Goal: Task Accomplishment & Management: Manage account settings

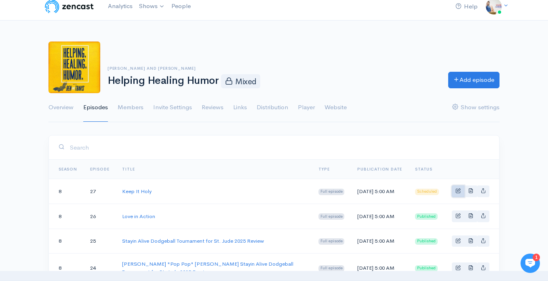
click at [457, 196] on link "Basic example" at bounding box center [457, 192] width 13 height 12
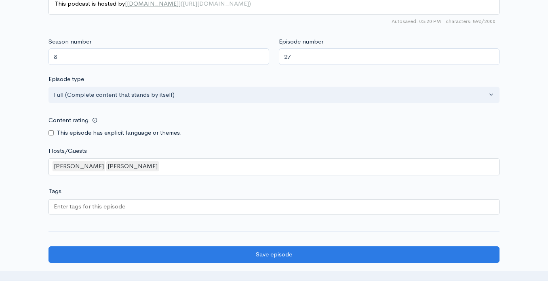
scroll to position [707, 0]
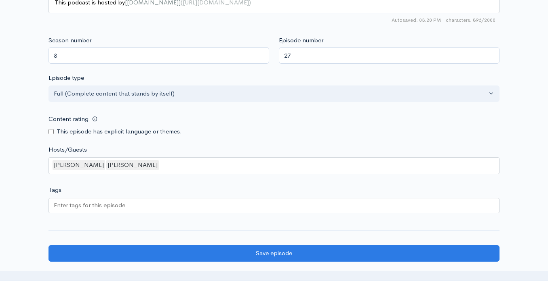
click at [259, 205] on div at bounding box center [273, 205] width 451 height 15
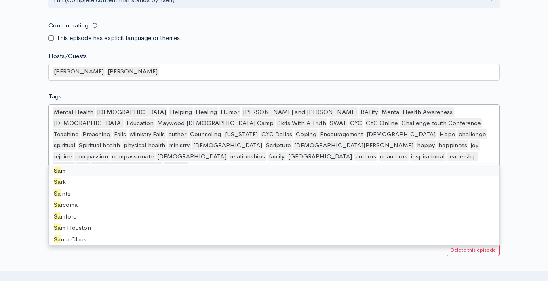
scroll to position [0, 0]
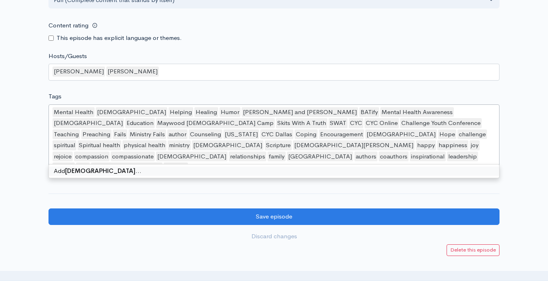
type input "Sabbath"
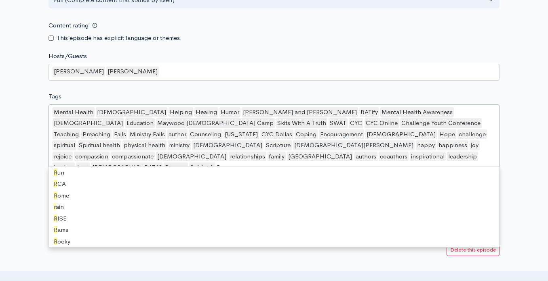
scroll to position [11, 0]
type input "Rest"
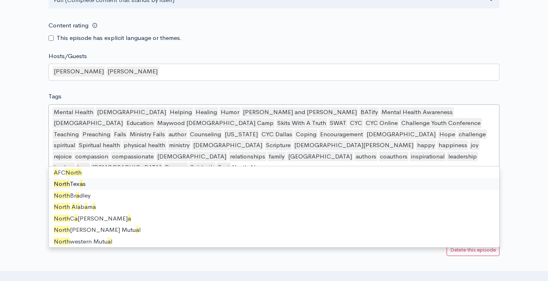
scroll to position [0, 0]
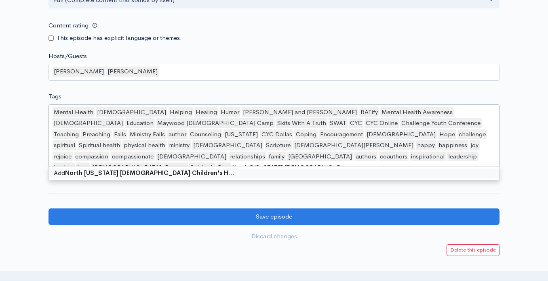
type input "North [US_STATE] [DEMOGRAPHIC_DATA] Children's Home"
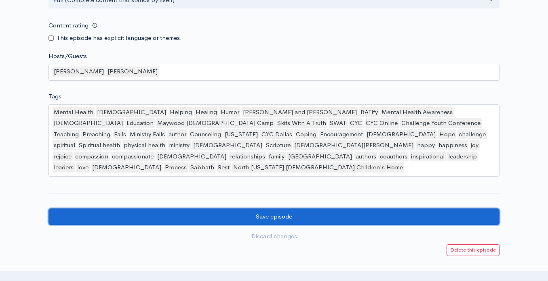
click at [308, 209] on input "Save episode" at bounding box center [273, 217] width 451 height 17
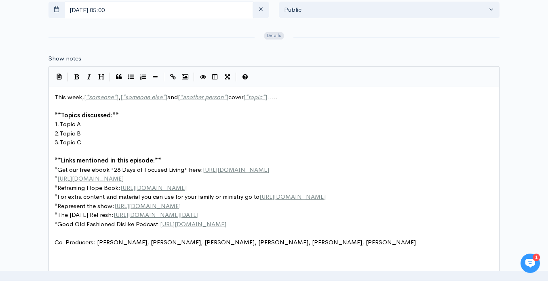
scroll to position [3, 0]
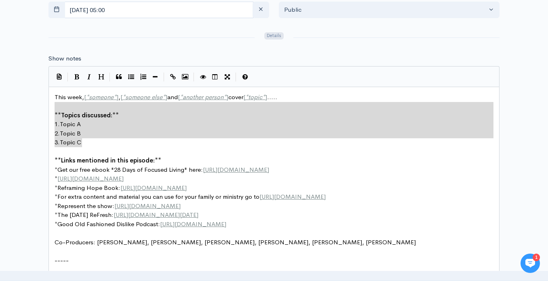
type textarea "This week, [*someone*], [*someone else*] and [*another person*] cover [*topic*]…"
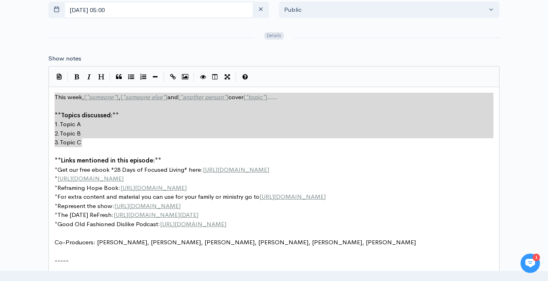
drag, startPoint x: 89, startPoint y: 144, endPoint x: 52, endPoint y: 95, distance: 61.5
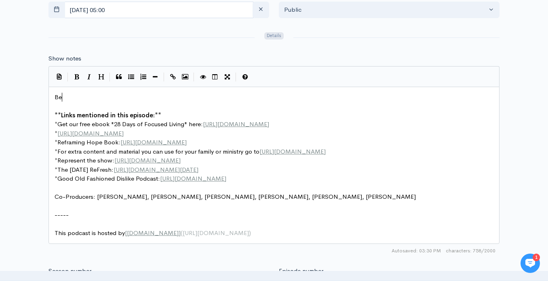
type textarea "Be"
type textarea "n and Travis disucss"
type textarea "cuss the benefits of rest"
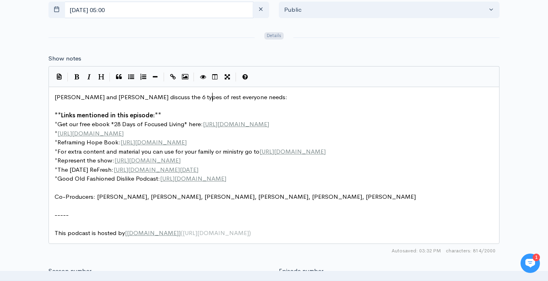
scroll to position [3, 88]
type textarea "6 types of rest everyone needs: Mental,"
type textarea ",ent"
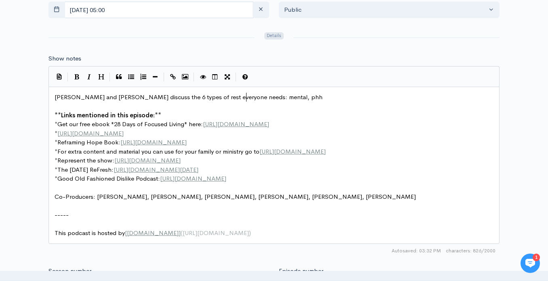
type textarea "mental, phhy"
type textarea "ysical,e"
type textarea "emotional, social, spiritual & sensory. This week's mii"
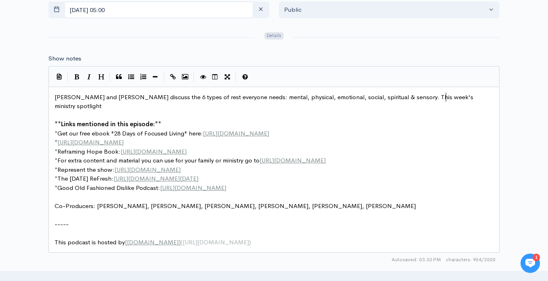
scroll to position [3, 46]
type textarea "nistry spotlight is th e"
type textarea "e North Alabama Christian Children's Hon"
type textarea "me ("
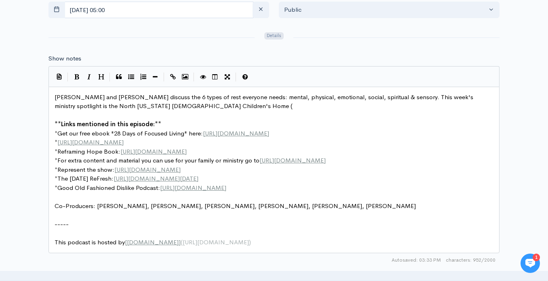
paste textarea ")"
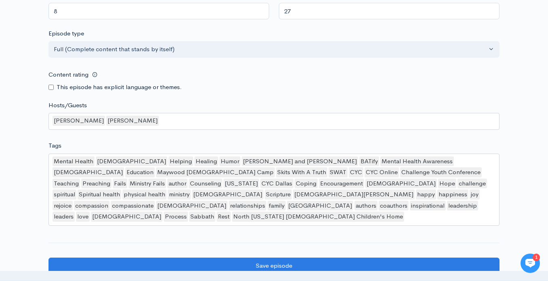
scroll to position [764, 0]
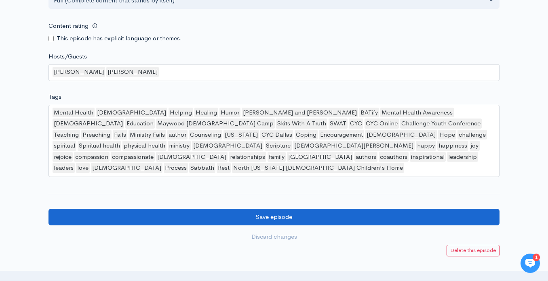
type textarea ")!"
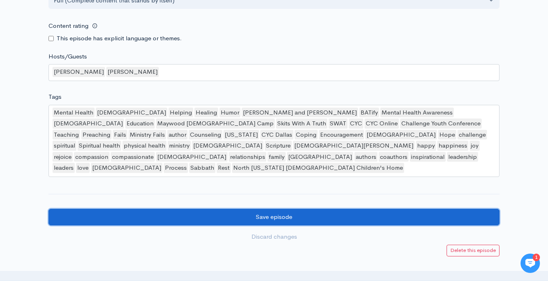
click at [126, 209] on input "Save episode" at bounding box center [273, 217] width 451 height 17
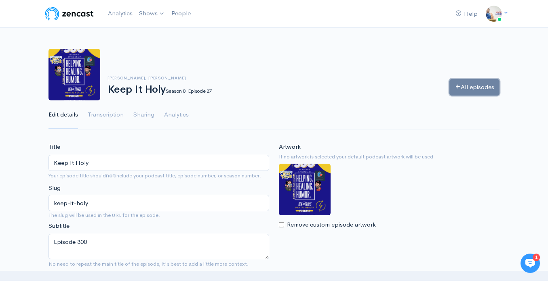
click at [464, 90] on link "All episodes" at bounding box center [474, 87] width 50 height 17
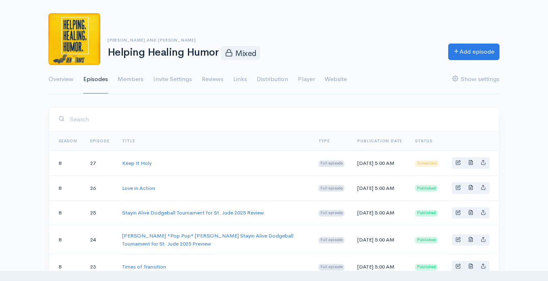
scroll to position [38, 0]
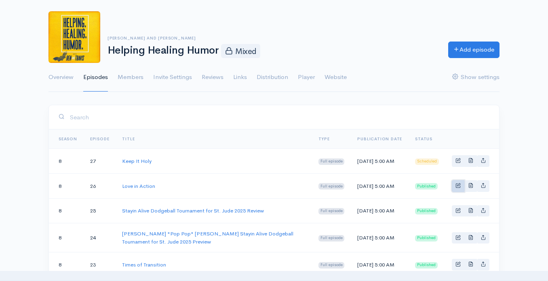
click at [456, 188] on span "Basic example" at bounding box center [457, 185] width 5 height 5
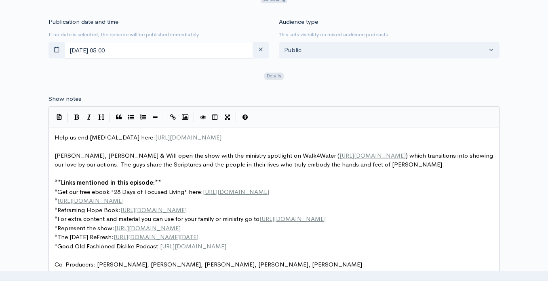
scroll to position [3, 0]
type textarea "Help us end childhood Cancer here: https://fundraising.stjude.org/site/TR/Heroe…"
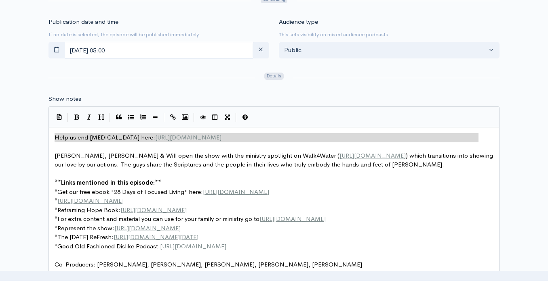
drag, startPoint x: 486, startPoint y: 139, endPoint x: 30, endPoint y: 133, distance: 456.0
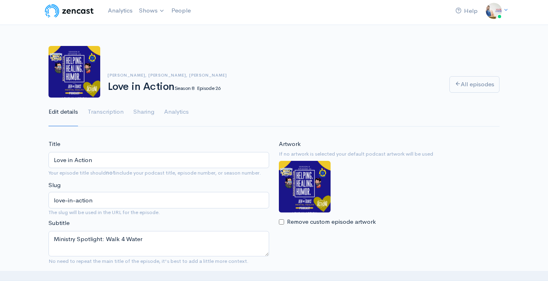
scroll to position [0, 0]
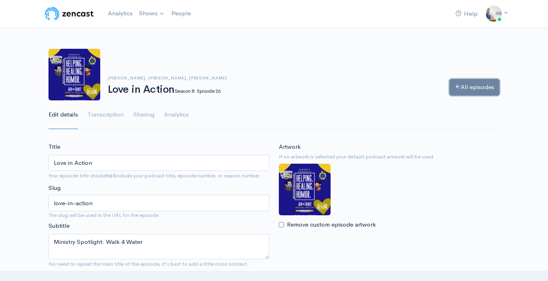
click at [459, 83] on link "All episodes" at bounding box center [474, 87] width 50 height 17
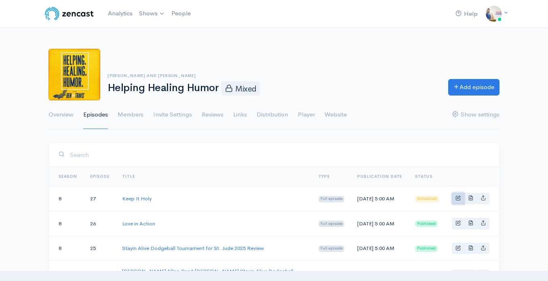
click at [456, 204] on link "Basic example" at bounding box center [457, 199] width 13 height 12
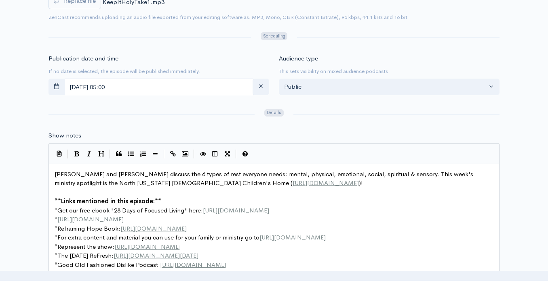
click at [55, 172] on span "Ben and Travis discuss the 6 types of rest everyone needs: mental, physical, em…" at bounding box center [265, 178] width 420 height 17
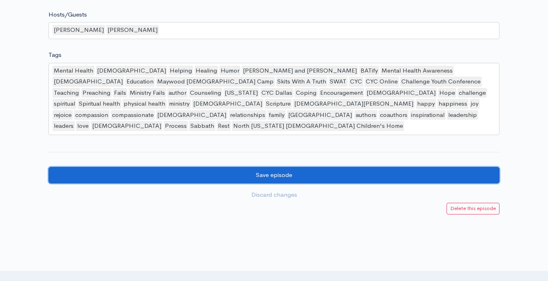
click at [128, 169] on input "Save episode" at bounding box center [273, 175] width 451 height 17
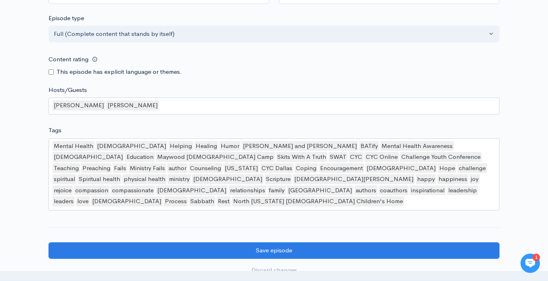
scroll to position [851, 0]
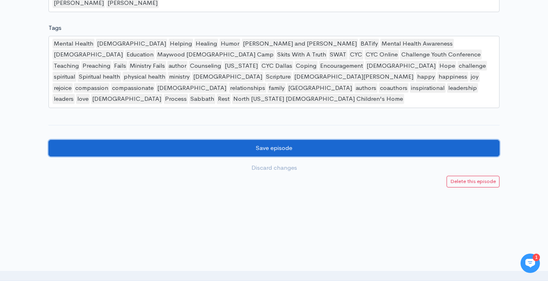
click at [182, 144] on input "Save episode" at bounding box center [273, 148] width 451 height 17
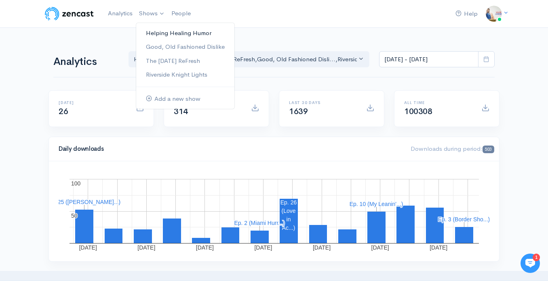
click at [160, 31] on link "Helping Healing Humor" at bounding box center [185, 33] width 98 height 14
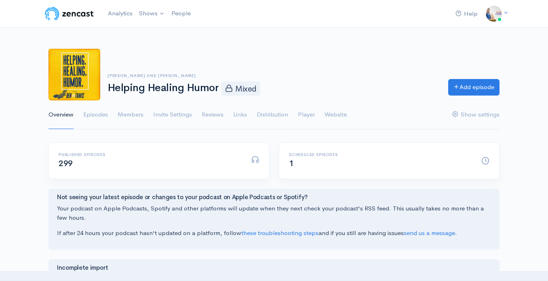
click at [113, 116] on ul "Overview Episodes Members Invite Settings Reviews Links Distribution Player Web…" at bounding box center [273, 115] width 451 height 29
click at [102, 116] on link "Episodes" at bounding box center [95, 115] width 25 height 29
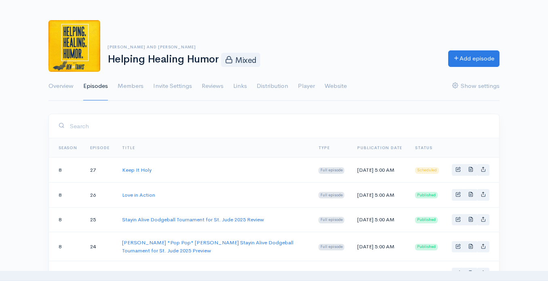
scroll to position [77, 0]
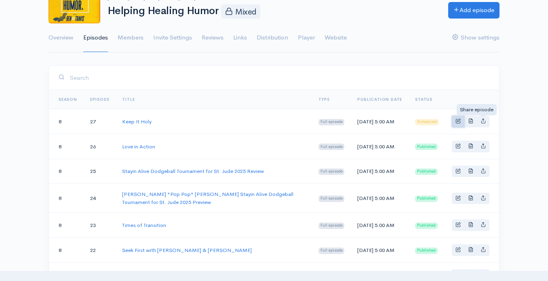
click at [456, 127] on link "Basic example" at bounding box center [457, 122] width 13 height 12
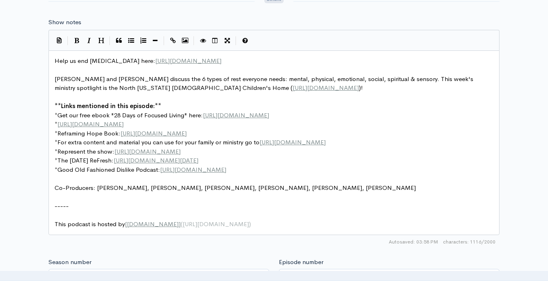
scroll to position [3, 0]
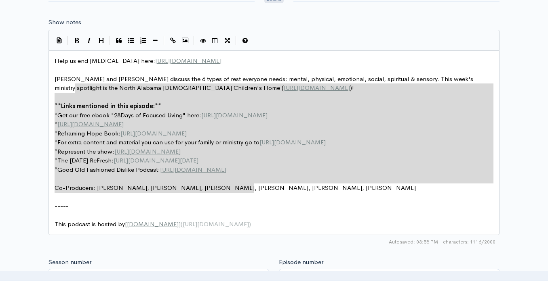
type textarea "Help us end childhood Cancer here: https://fundraising.stjude.org/site/TR/Heroe…"
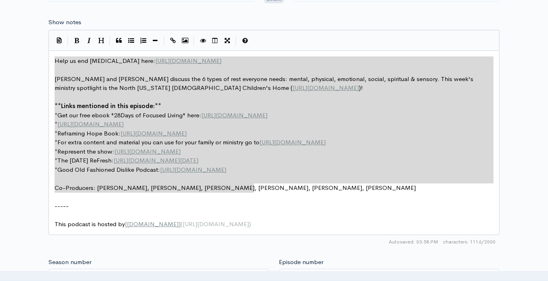
drag, startPoint x: 262, startPoint y: 189, endPoint x: 52, endPoint y: 57, distance: 247.2
click at [301, 220] on pre "This podcast is hosted by [ ZenCast.fm ] ( https://wwww.zencast.fm )" at bounding box center [274, 224] width 442 height 9
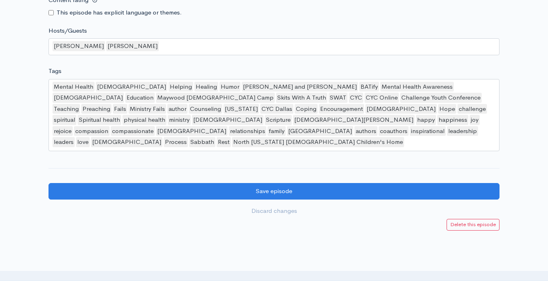
scroll to position [851, 0]
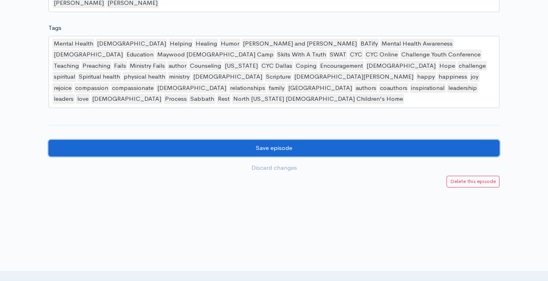
click at [311, 140] on input "Save episode" at bounding box center [273, 148] width 451 height 17
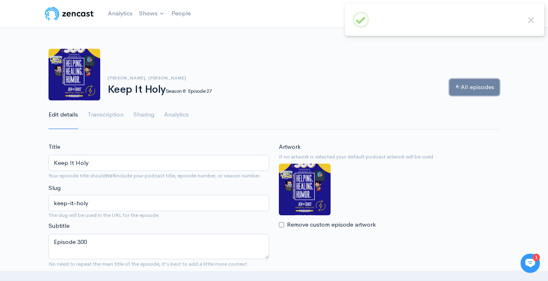
click at [468, 90] on link "All episodes" at bounding box center [474, 87] width 50 height 17
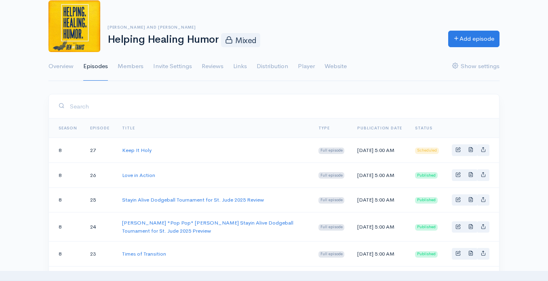
scroll to position [49, 0]
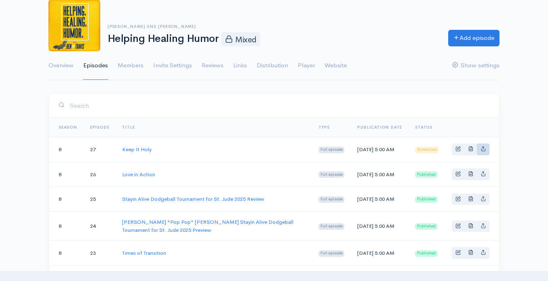
click at [486, 153] on link "Basic example" at bounding box center [483, 150] width 13 height 12
type input "[URL][DOMAIN_NAME][PERSON_NAME]"
type input "<iframe src='[URL][DOMAIN_NAME]' width='100%' height='190' frameborder='0' scro…"
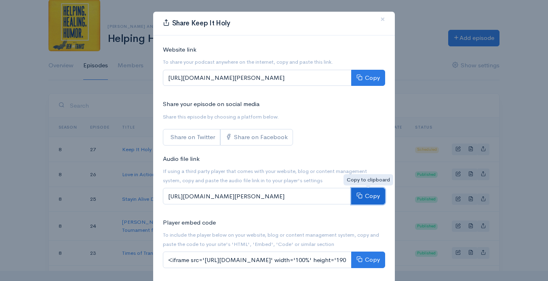
click at [375, 201] on button "Copy" at bounding box center [368, 196] width 34 height 17
click at [384, 19] on span "×" at bounding box center [382, 19] width 5 height 12
